Goal: Transaction & Acquisition: Obtain resource

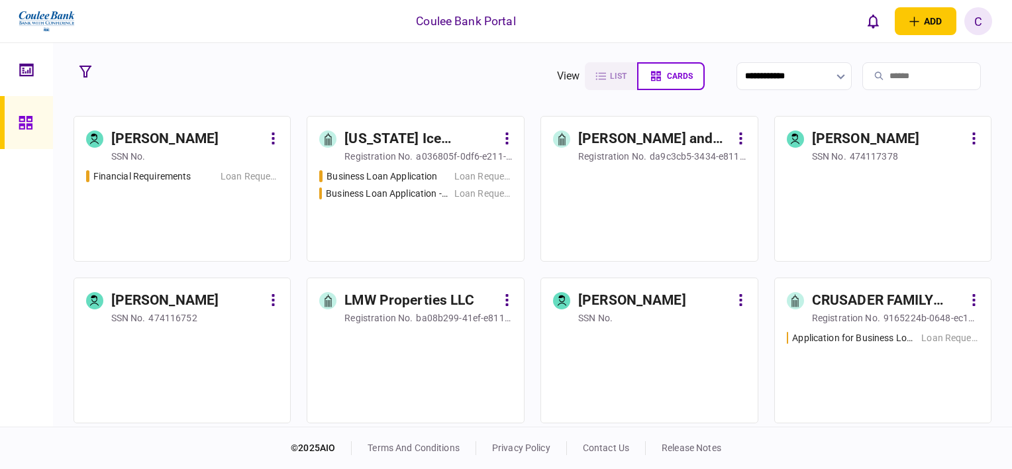
click at [8, 348] on div at bounding box center [26, 235] width 53 height 384
click at [875, 70] on input "search" at bounding box center [922, 76] width 119 height 28
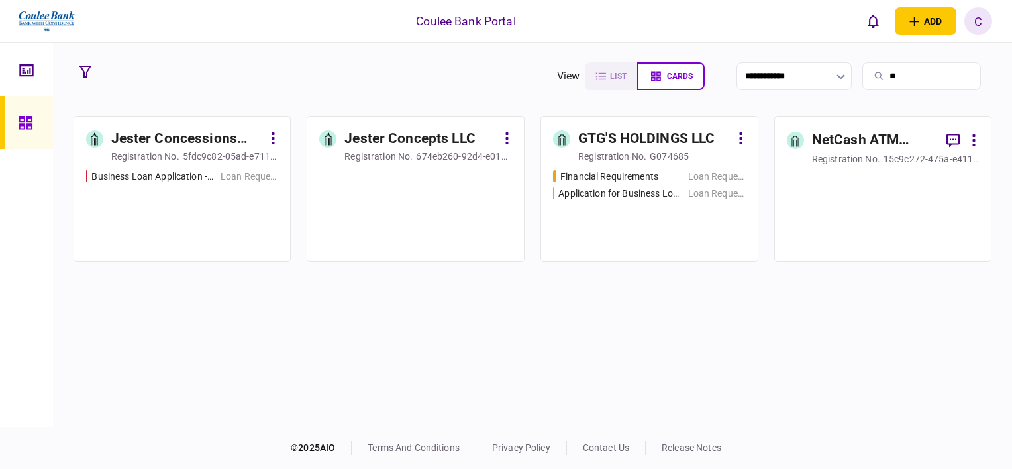
type input "**"
click at [660, 148] on div "GTG'S HOLDINGS LLC" at bounding box center [646, 139] width 136 height 21
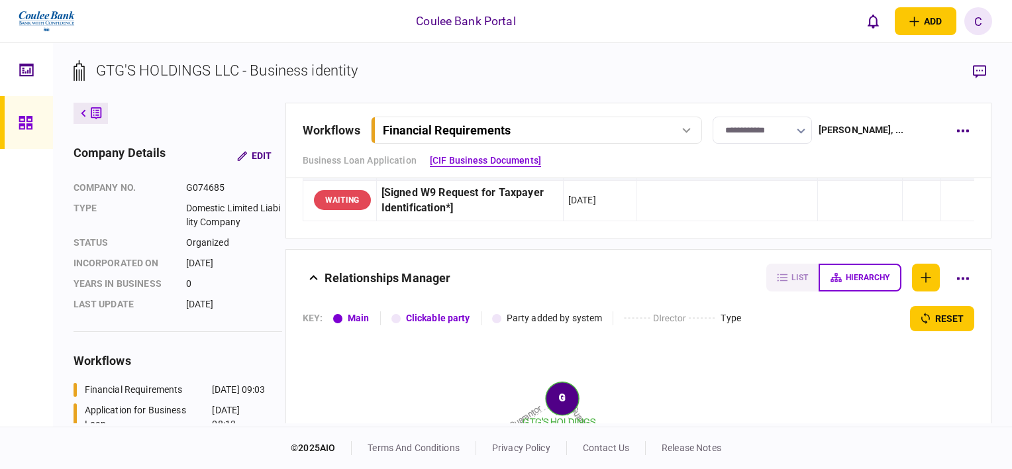
scroll to position [637, 0]
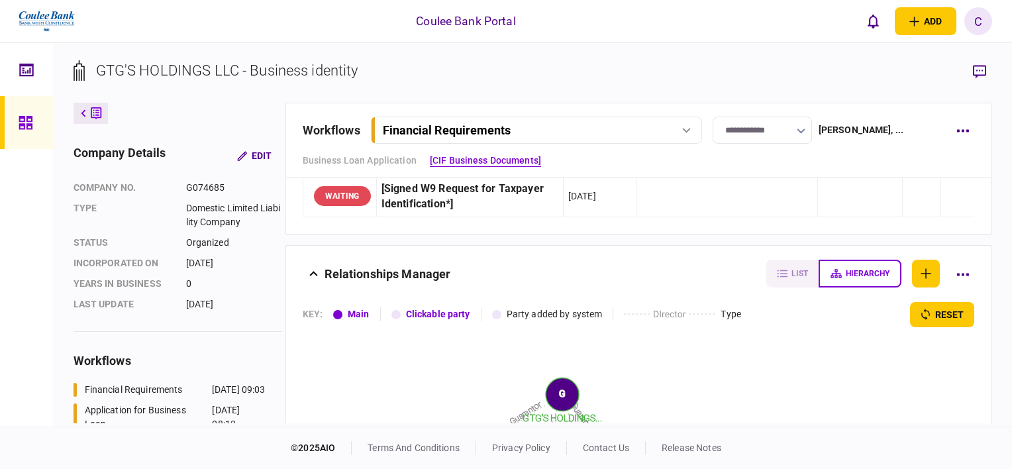
click at [592, 123] on div "Financial Requirements" at bounding box center [524, 130] width 283 height 14
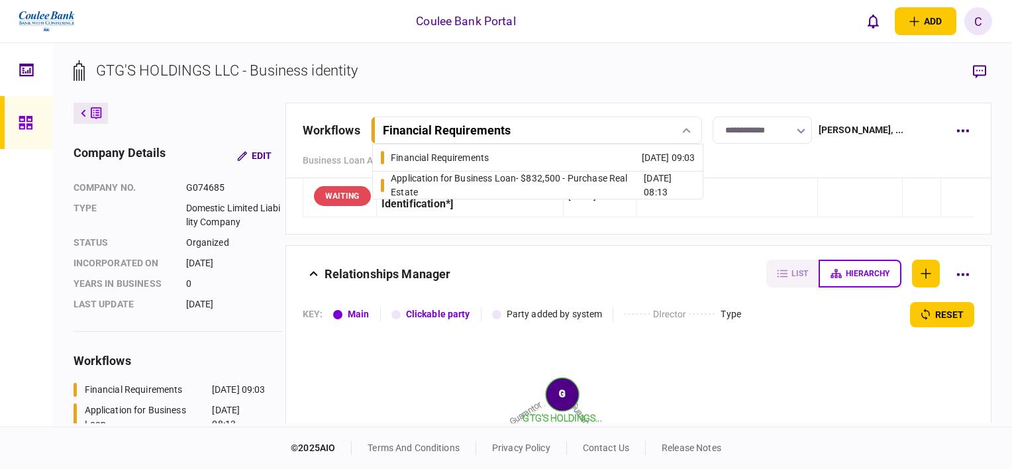
click at [572, 172] on div "Application for Business Loan - $832,500 - Purchase Real Estate" at bounding box center [517, 186] width 253 height 28
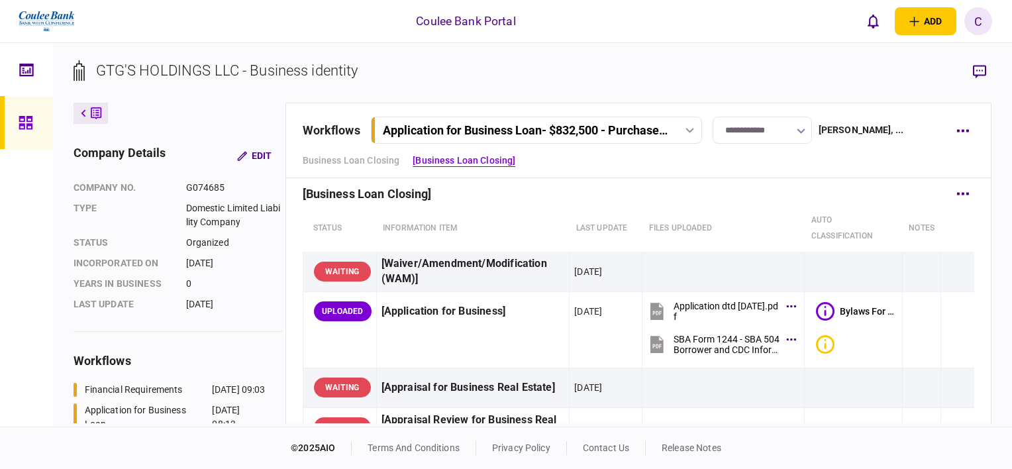
scroll to position [297, 0]
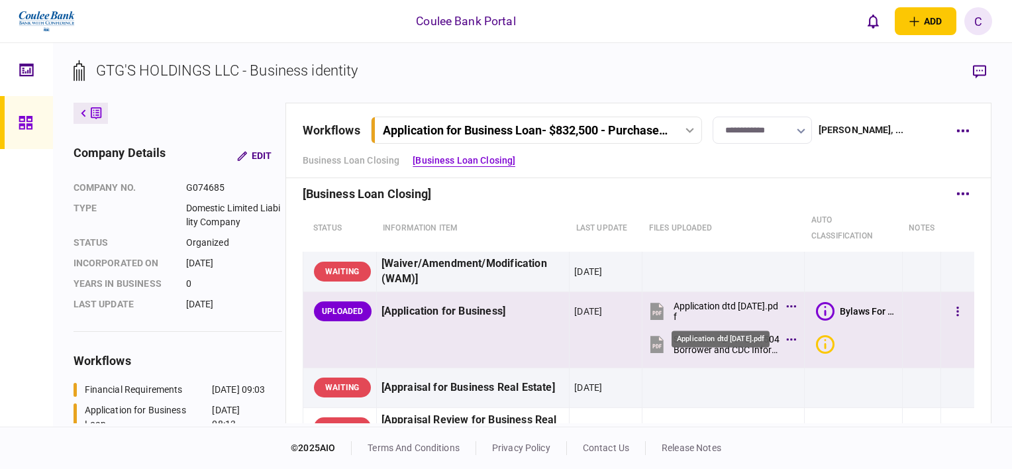
click at [697, 307] on div "Application dtd [DATE].pdf" at bounding box center [727, 311] width 106 height 21
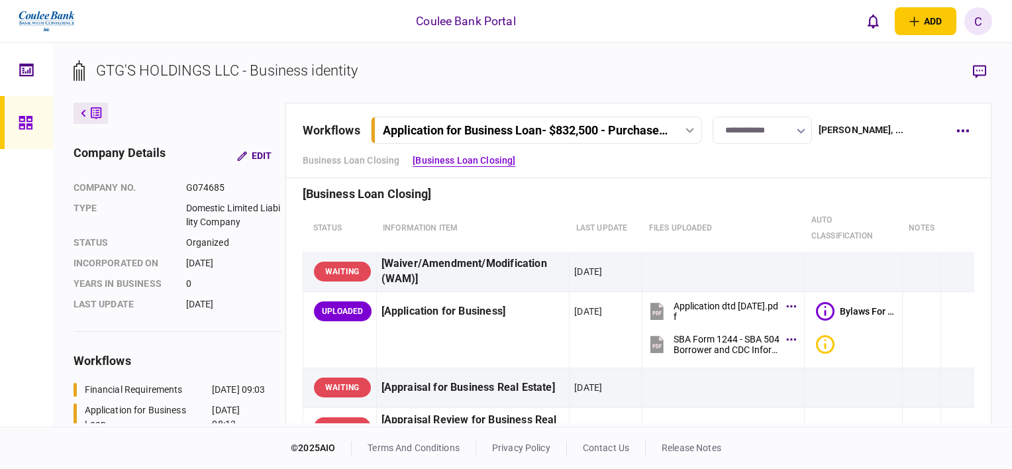
click at [664, 29] on div "Coulee Bank Portal add business identity individual identity C C [PERSON_NAME] …" at bounding box center [506, 21] width 1012 height 42
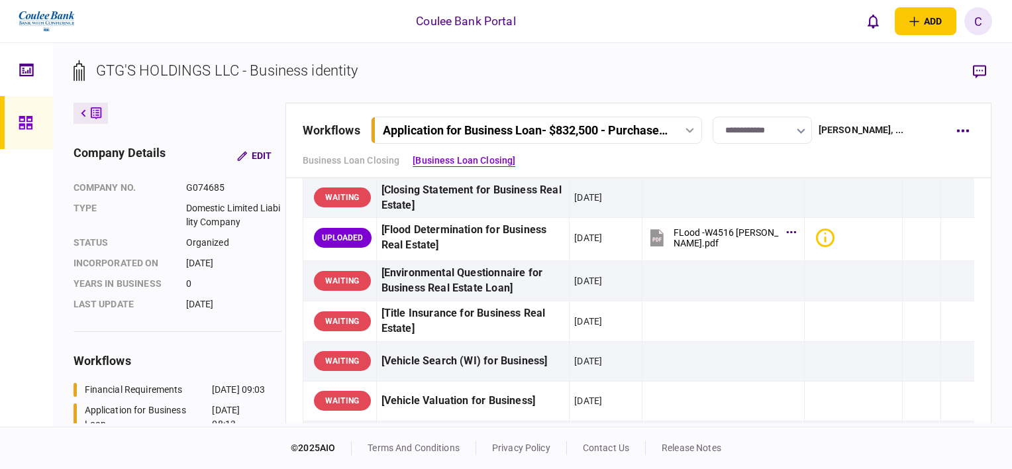
scroll to position [567, 0]
